Goal: Information Seeking & Learning: Check status

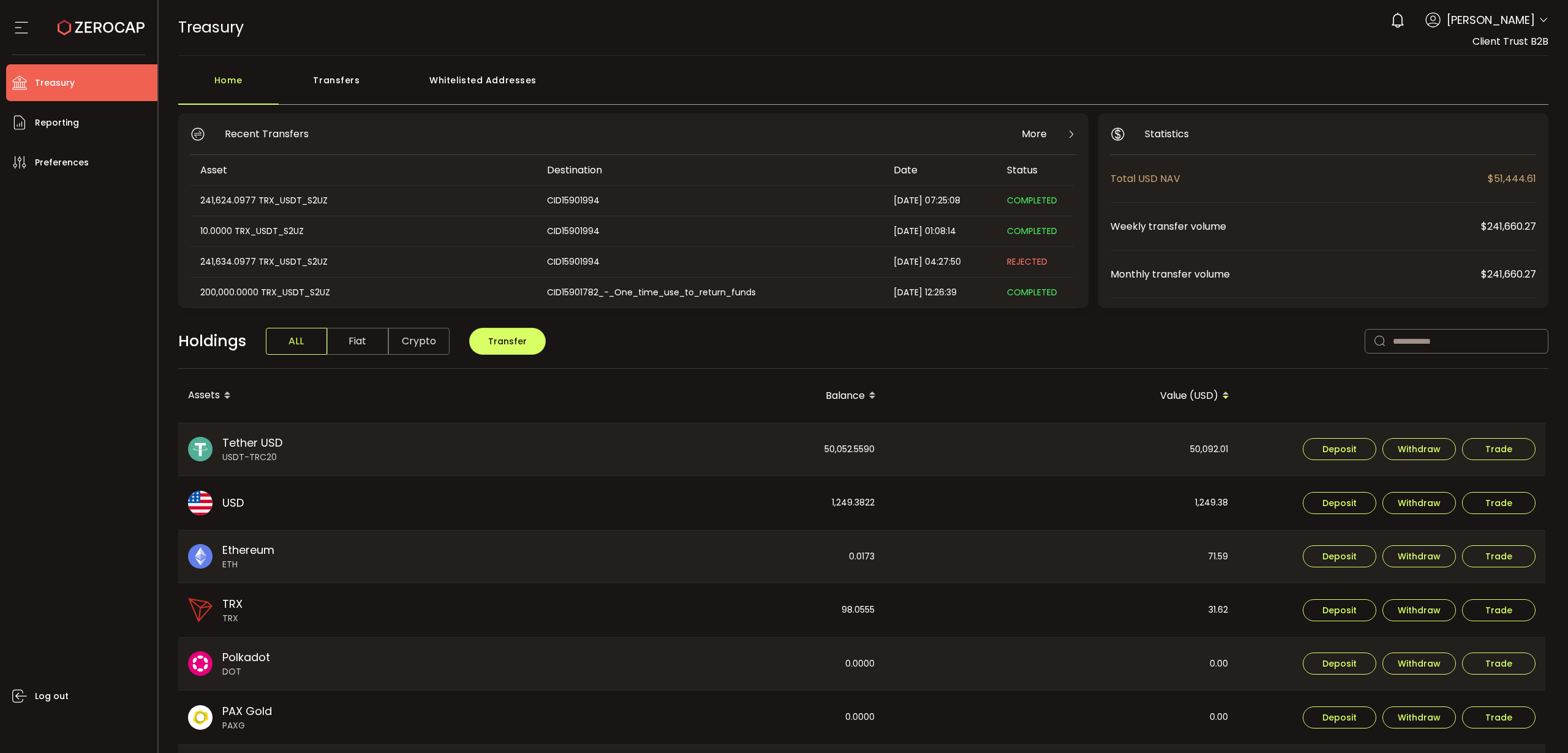
click at [237, 445] on span "Tether USD" at bounding box center [252, 443] width 60 height 17
click at [55, 123] on span "Reporting" at bounding box center [57, 122] width 44 height 18
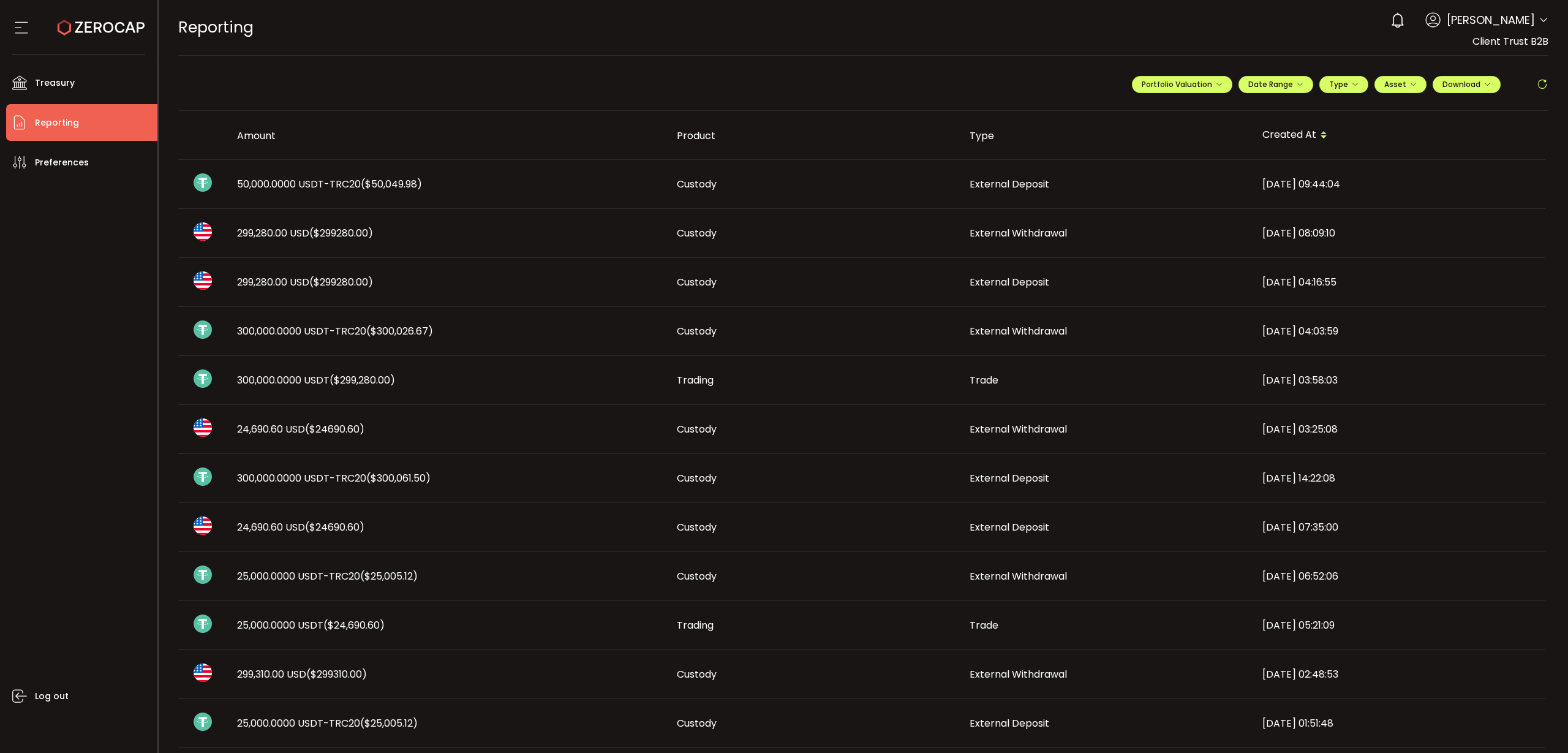
click at [286, 187] on span "50,000.0000 USDT-TRC20 ($50,049.98)" at bounding box center [330, 184] width 185 height 14
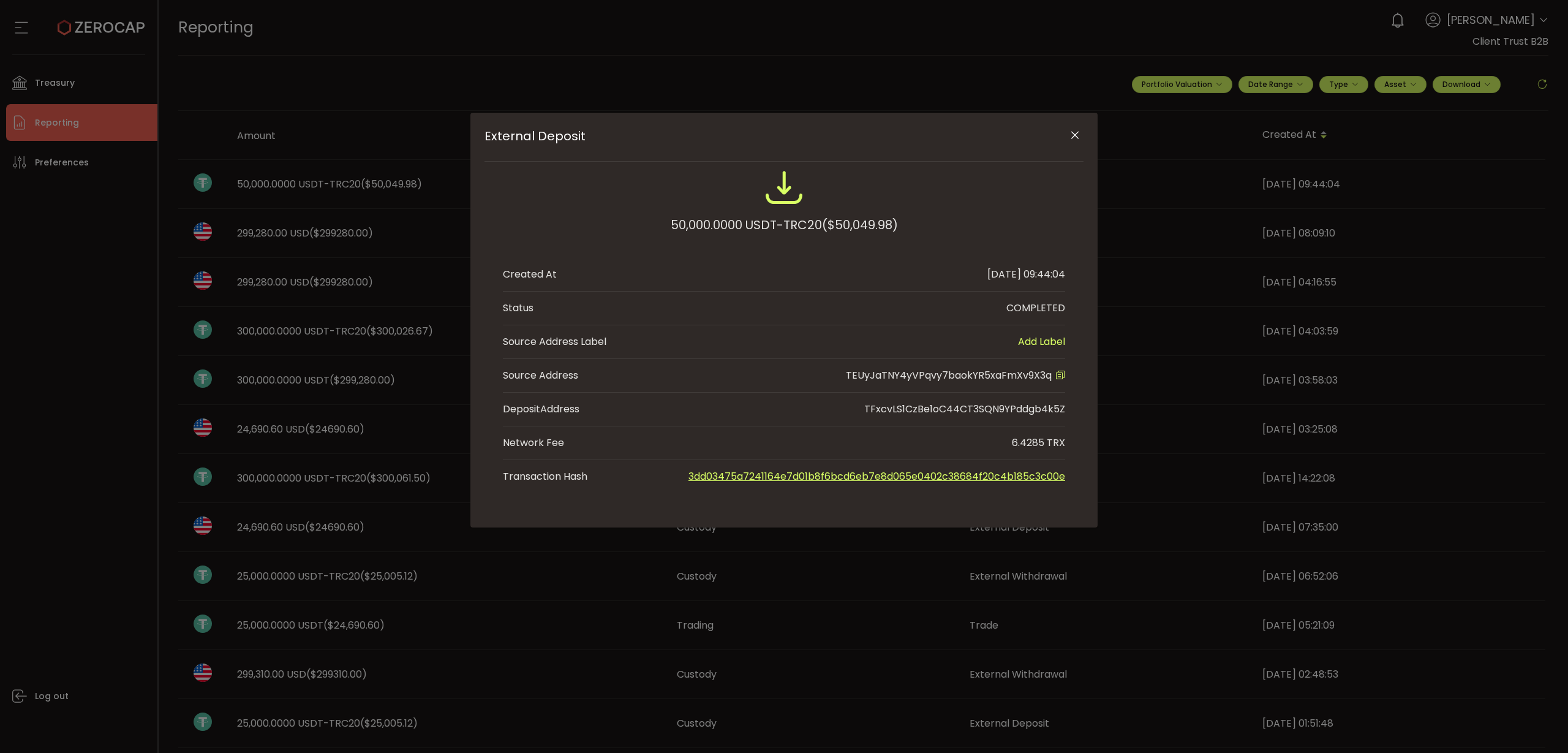
click at [1078, 140] on icon "Close" at bounding box center [1075, 135] width 12 height 12
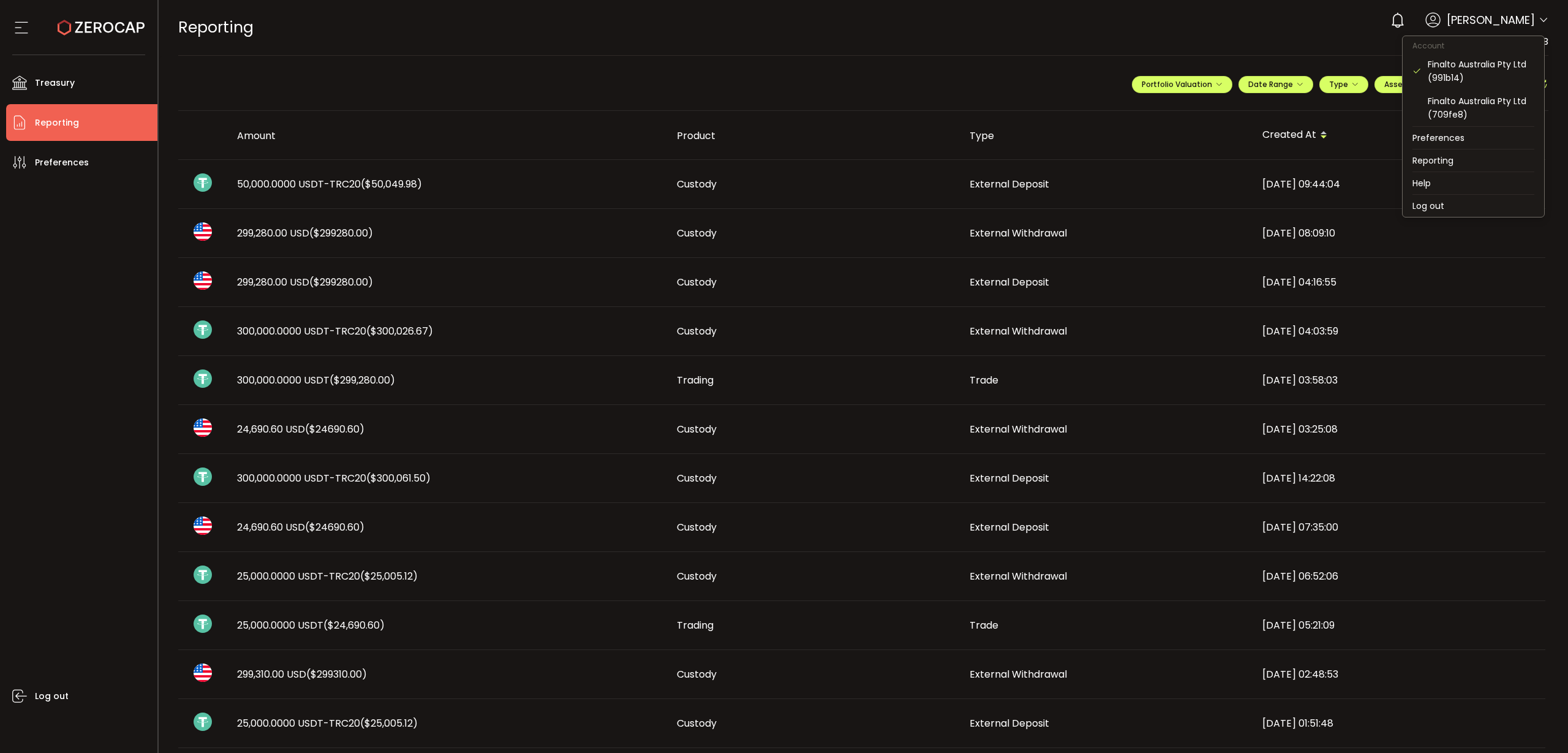
click at [1544, 16] on icon at bounding box center [1544, 20] width 10 height 10
